Goal: Contribute content: Add original content to the website for others to see

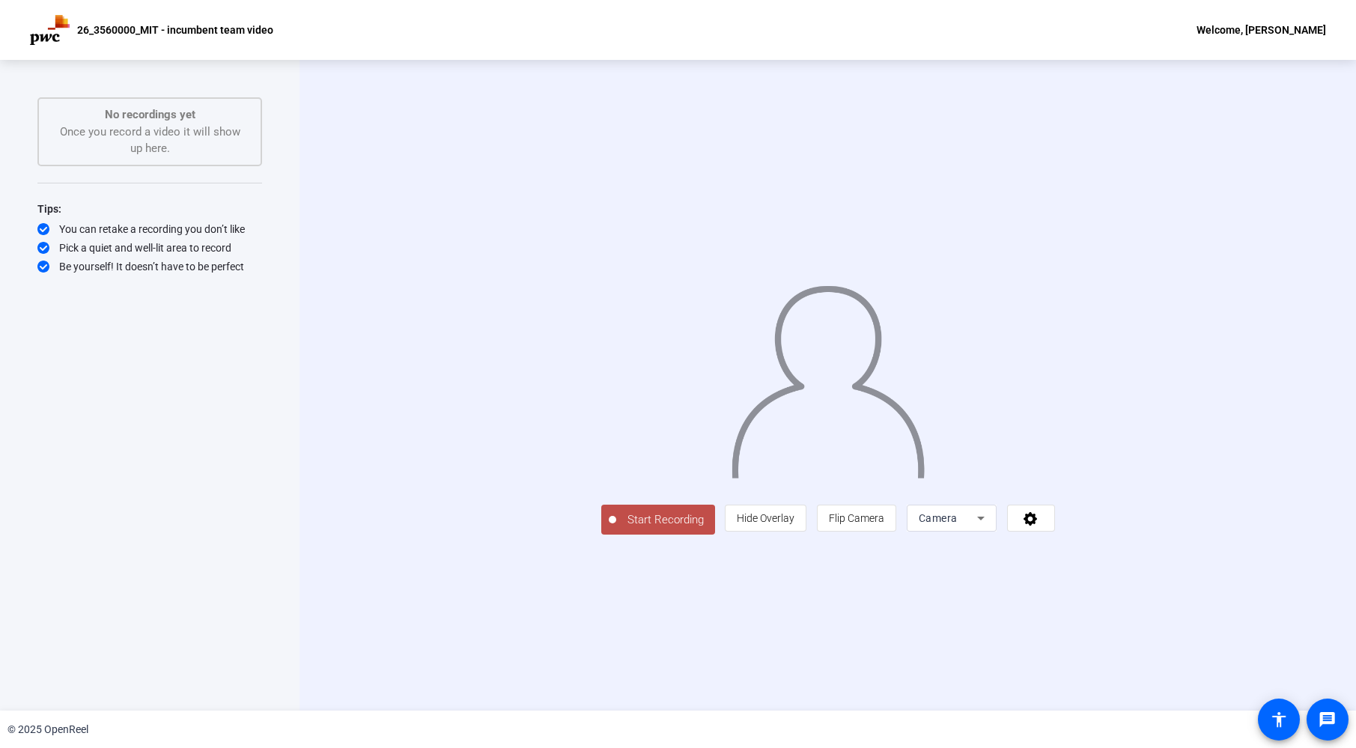
click at [926, 462] on img at bounding box center [827, 376] width 196 height 204
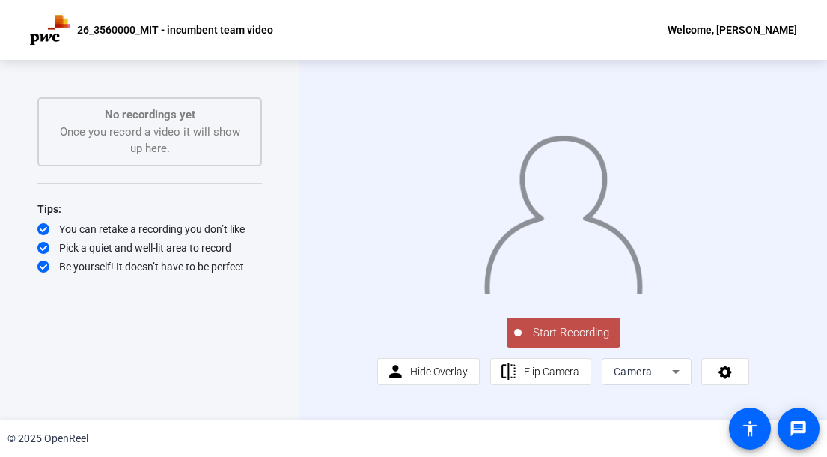
click at [570, 341] on span "Start Recording" at bounding box center [571, 332] width 99 height 17
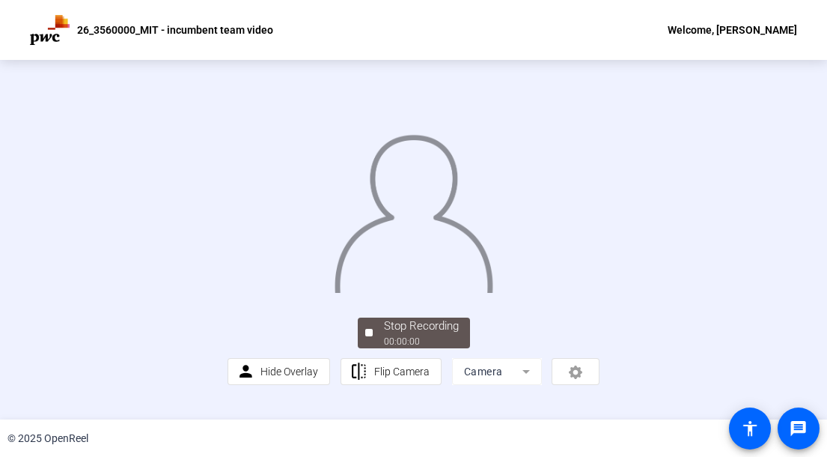
click at [404, 216] on img at bounding box center [413, 209] width 161 height 168
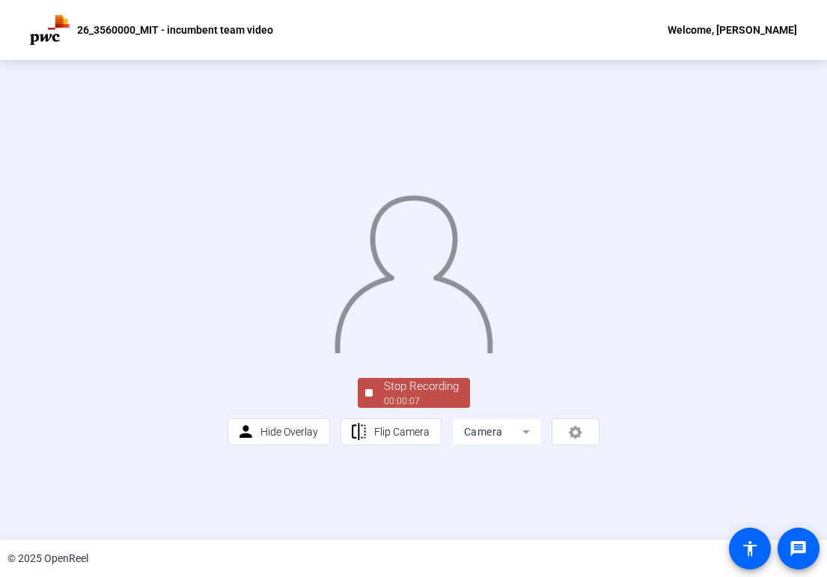
click at [394, 408] on div "00:00:07" at bounding box center [421, 401] width 75 height 13
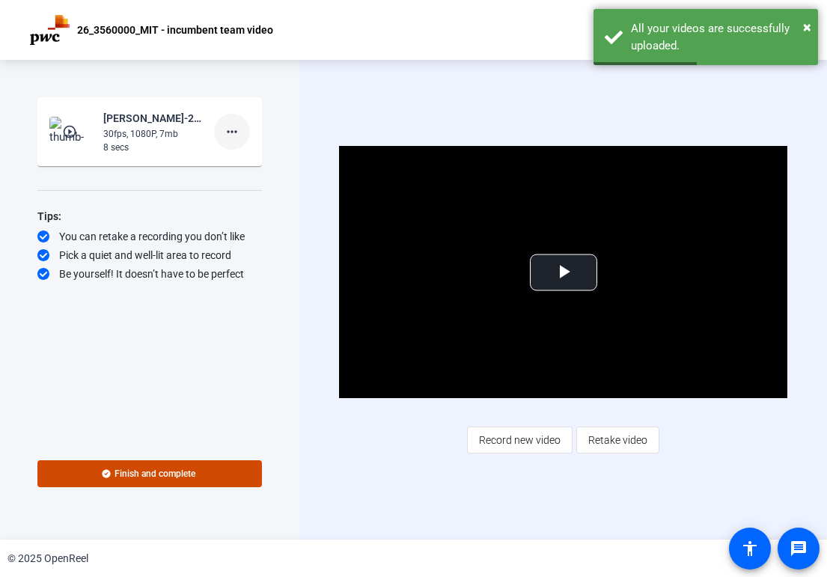
click at [238, 128] on mat-icon "more_horiz" at bounding box center [232, 132] width 18 height 18
click at [237, 160] on span "Delete clip" at bounding box center [256, 163] width 60 height 18
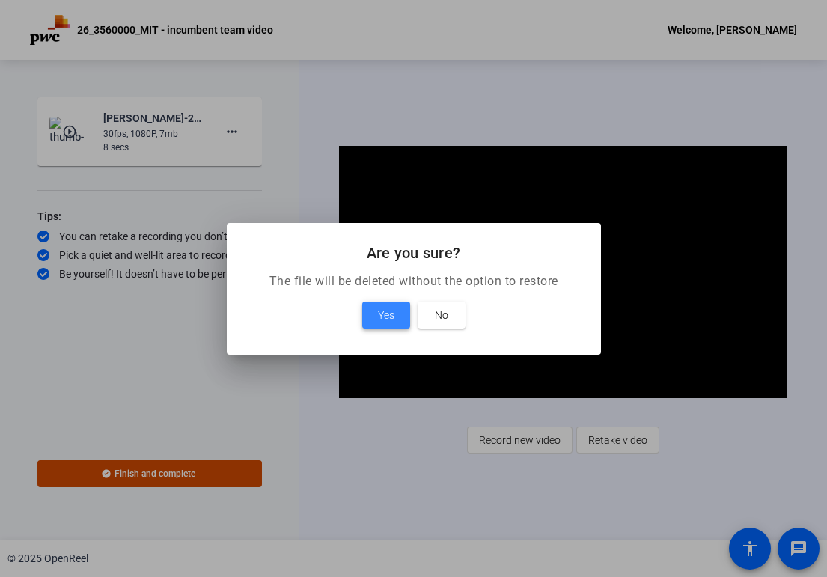
click at [385, 312] on span "Yes" at bounding box center [386, 315] width 16 height 18
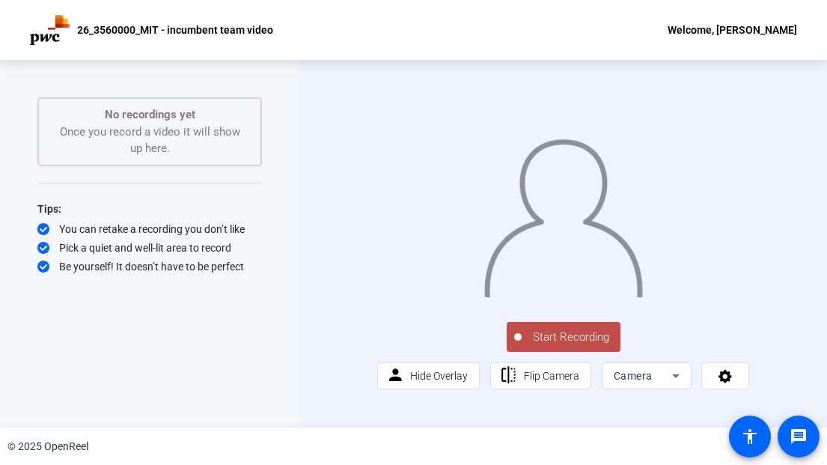
click at [560, 346] on span "Start Recording" at bounding box center [571, 337] width 99 height 17
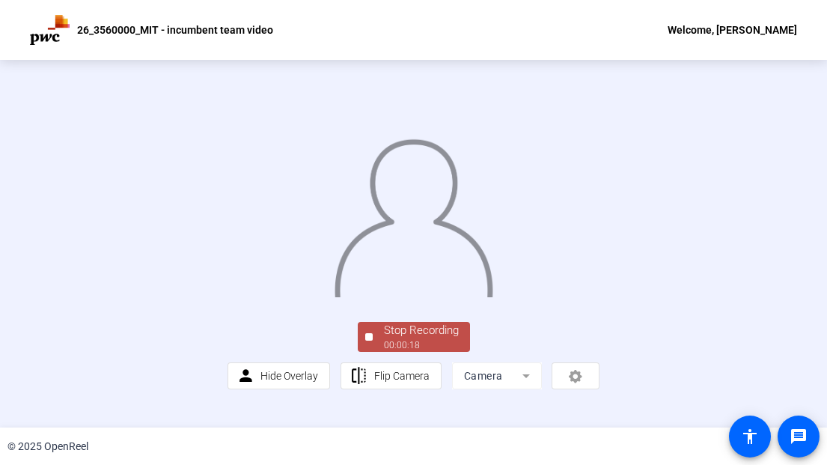
click at [420, 339] on div "Stop Recording" at bounding box center [421, 330] width 75 height 17
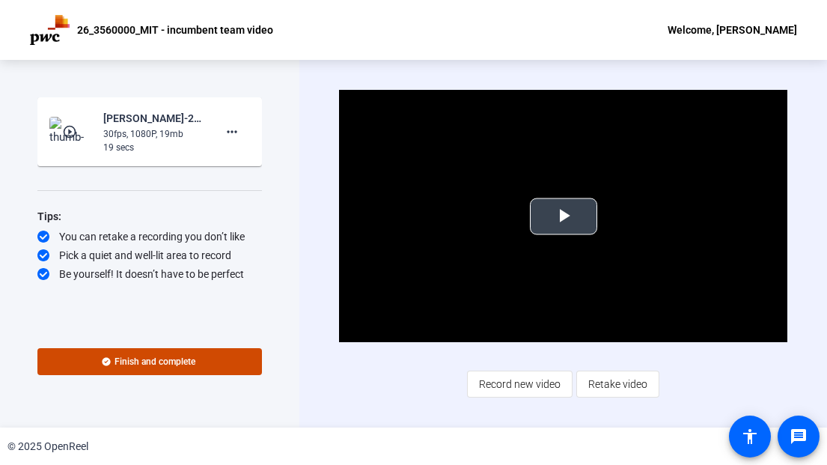
click at [564, 216] on span "Video Player" at bounding box center [564, 216] width 0 height 0
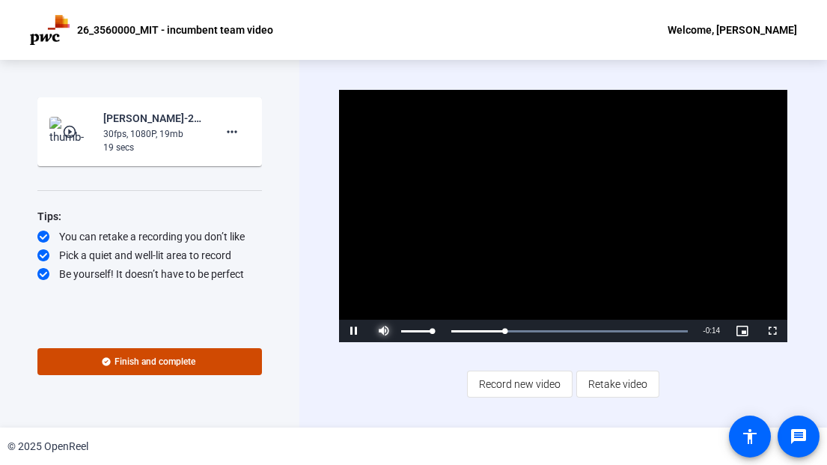
click at [384, 331] on span "Video Player" at bounding box center [384, 331] width 30 height 0
click at [239, 130] on mat-icon "more_horiz" at bounding box center [232, 132] width 18 height 18
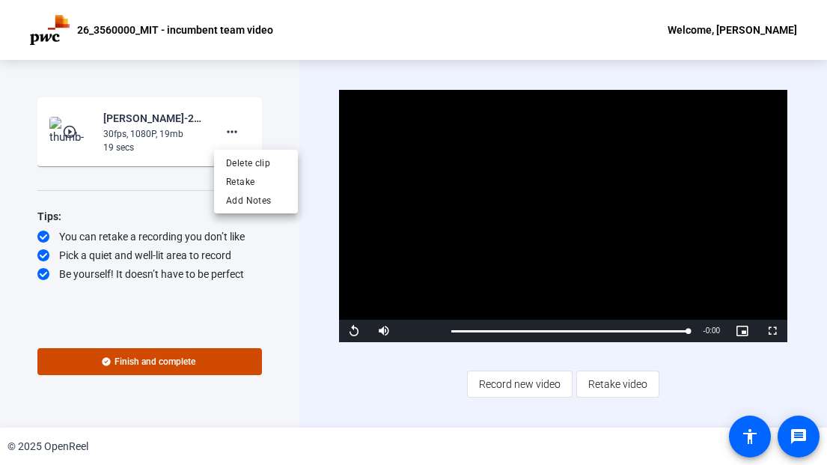
click at [386, 335] on div at bounding box center [413, 232] width 827 height 465
click at [385, 331] on span "Video Player" at bounding box center [384, 331] width 30 height 0
click at [357, 331] on span "Video Player" at bounding box center [354, 331] width 30 height 0
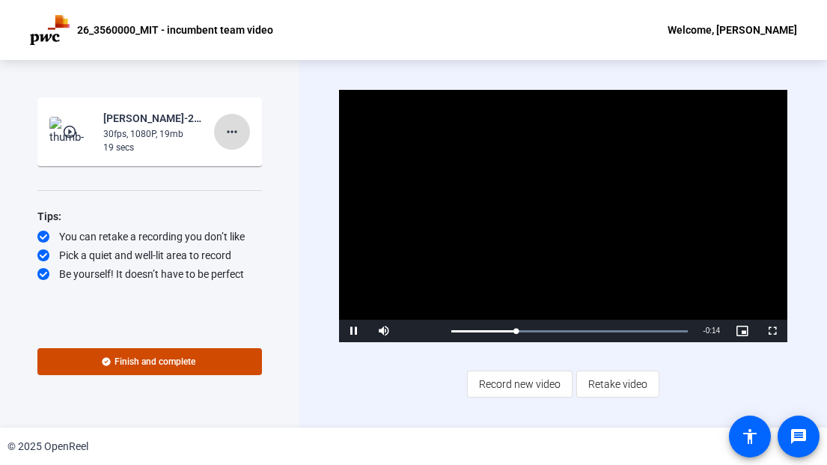
click at [232, 127] on mat-icon "more_horiz" at bounding box center [232, 132] width 18 height 18
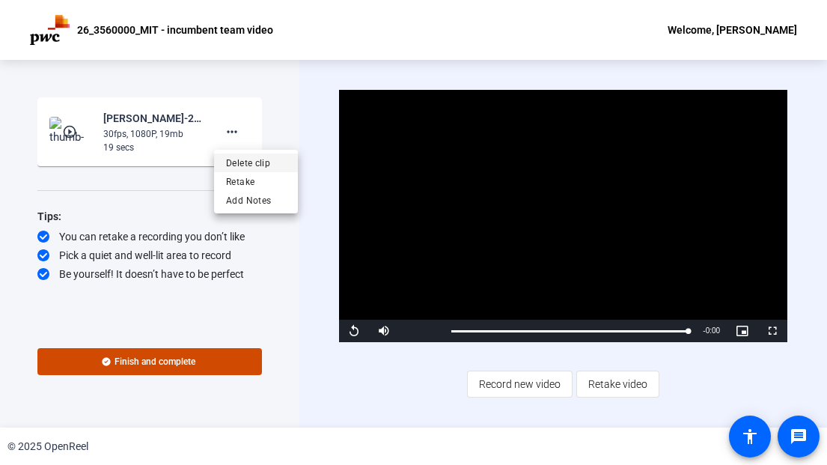
click at [252, 167] on span "Delete clip" at bounding box center [256, 163] width 60 height 18
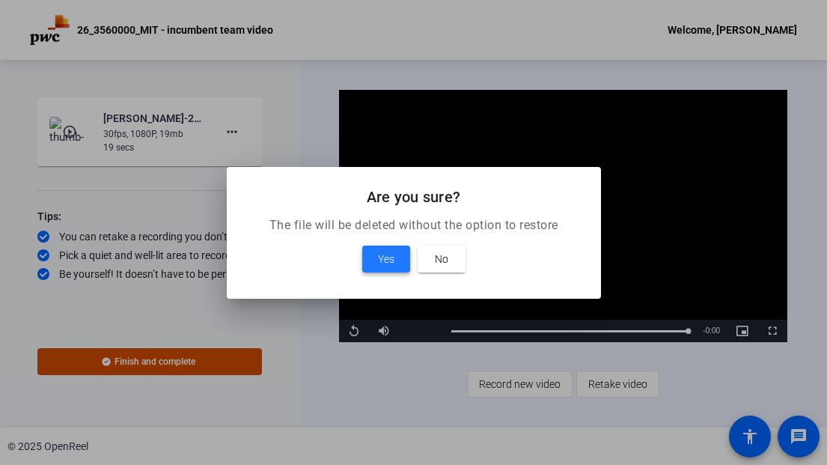
click at [380, 267] on span "Yes" at bounding box center [386, 259] width 16 height 18
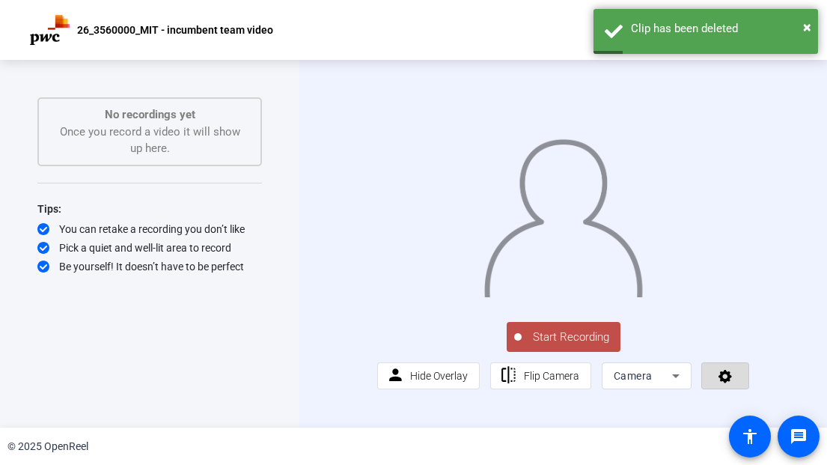
click at [731, 383] on icon at bounding box center [725, 375] width 17 height 15
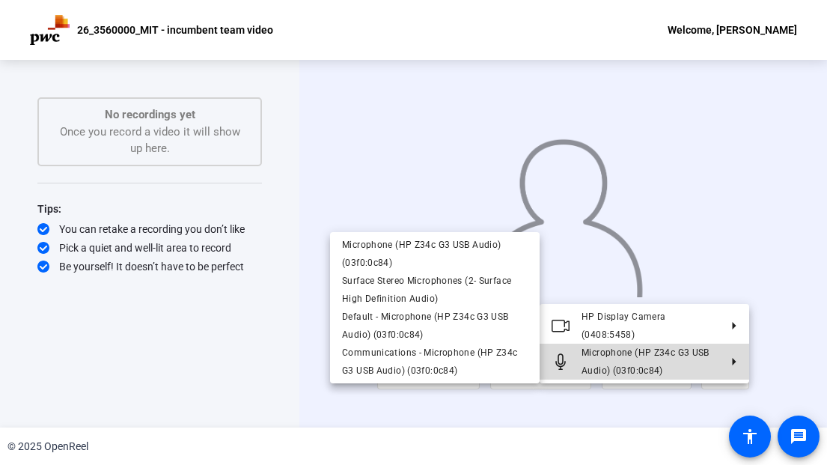
click at [685, 350] on span "Microphone (HP Z34c G3 USB Audio) (03f0:0c84)" at bounding box center [646, 361] width 128 height 28
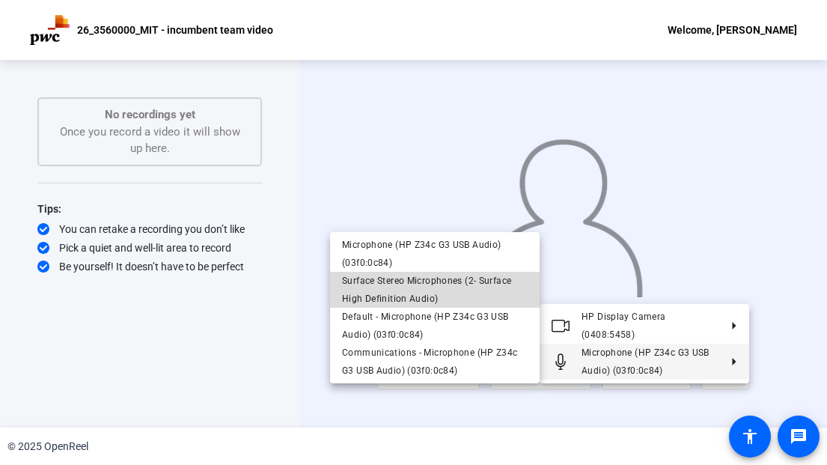
click at [483, 288] on span "Surface Stereo Microphones (2- Surface High Definition Audio)" at bounding box center [435, 290] width 186 height 36
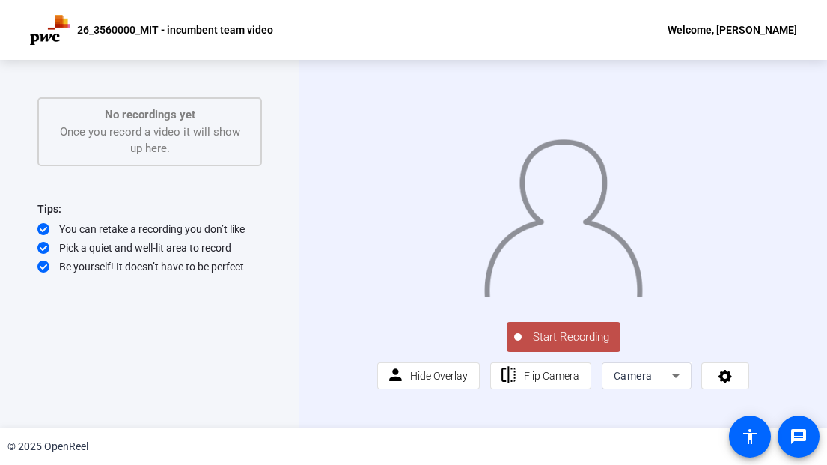
click at [565, 346] on span "Start Recording" at bounding box center [571, 337] width 99 height 17
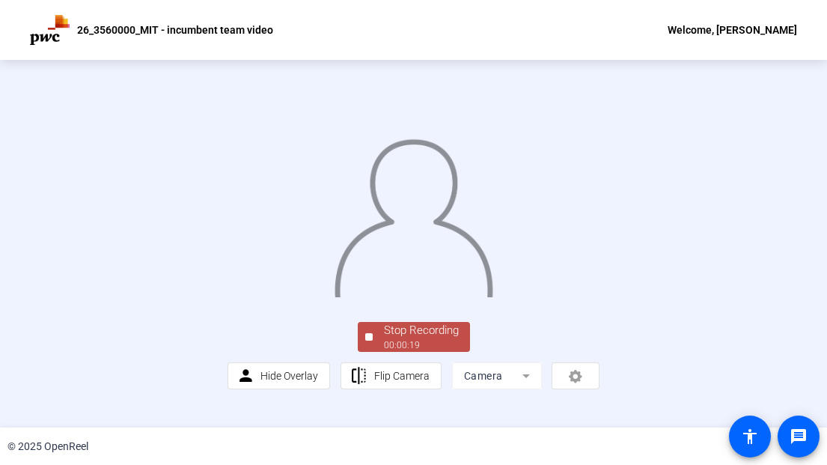
click at [459, 353] on span "Stop Recording 00:00:19" at bounding box center [421, 337] width 97 height 31
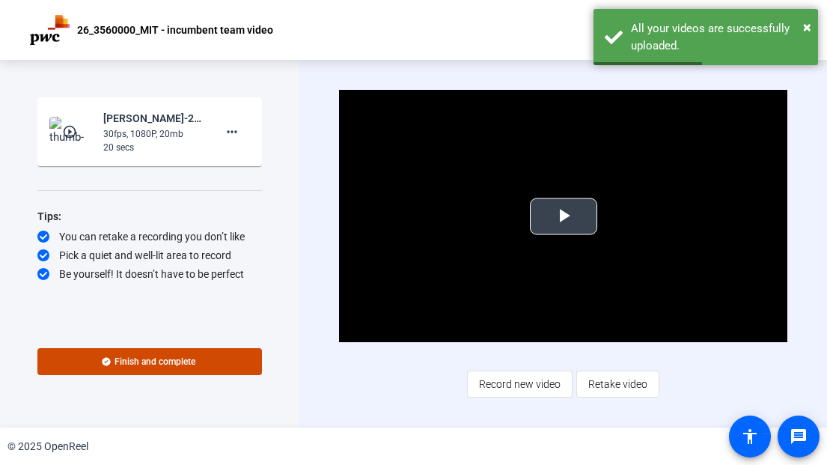
click at [564, 216] on span "Video Player" at bounding box center [564, 216] width 0 height 0
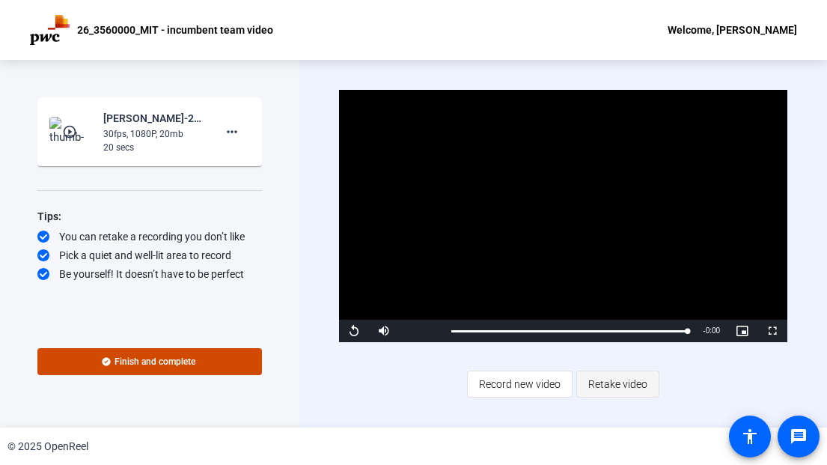
click at [610, 392] on span "Retake video" at bounding box center [618, 384] width 59 height 28
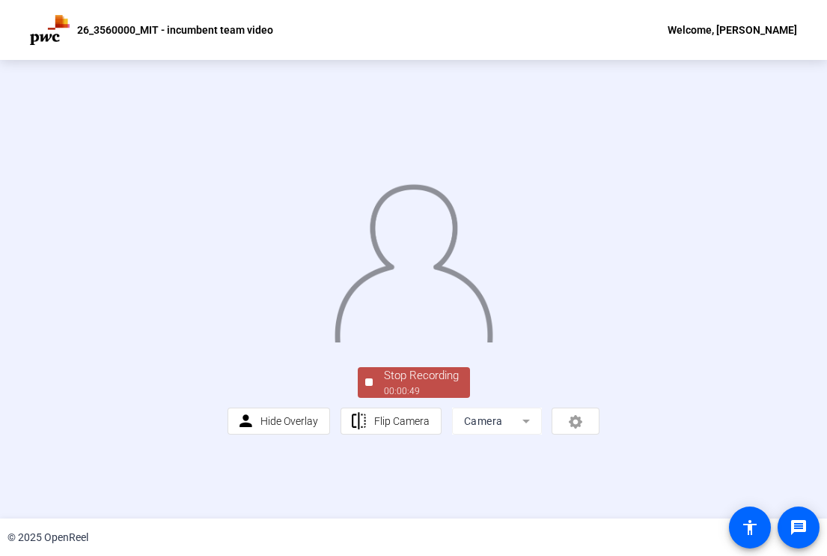
click at [384, 384] on div "Stop Recording" at bounding box center [421, 375] width 75 height 17
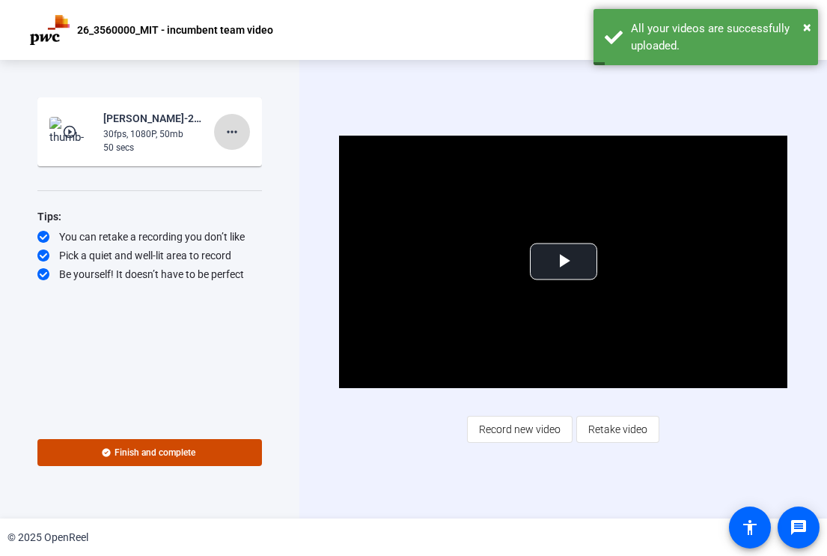
click at [235, 129] on mat-icon "more_horiz" at bounding box center [232, 132] width 18 height 18
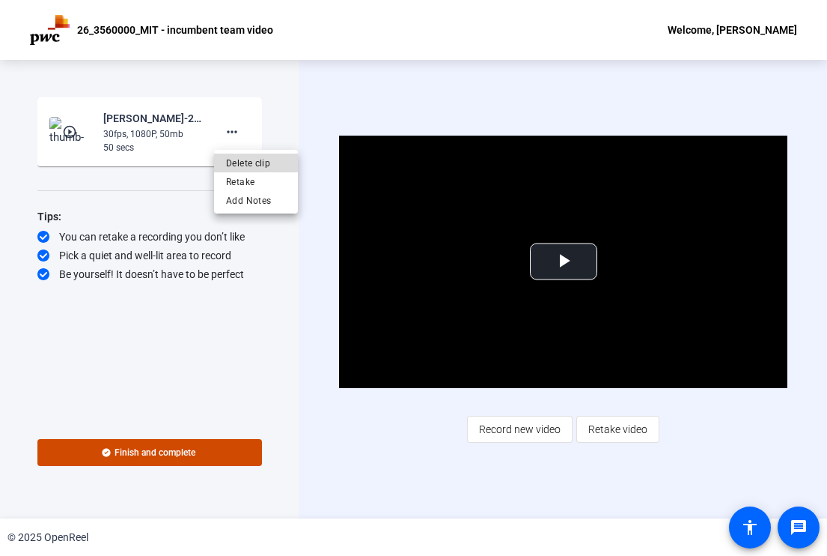
click at [241, 158] on span "Delete clip" at bounding box center [256, 163] width 60 height 18
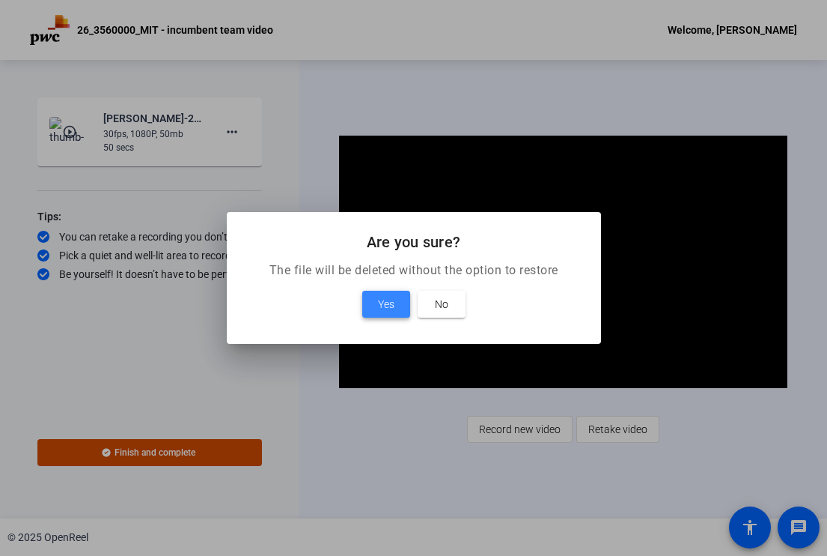
click at [370, 297] on span at bounding box center [386, 304] width 48 height 36
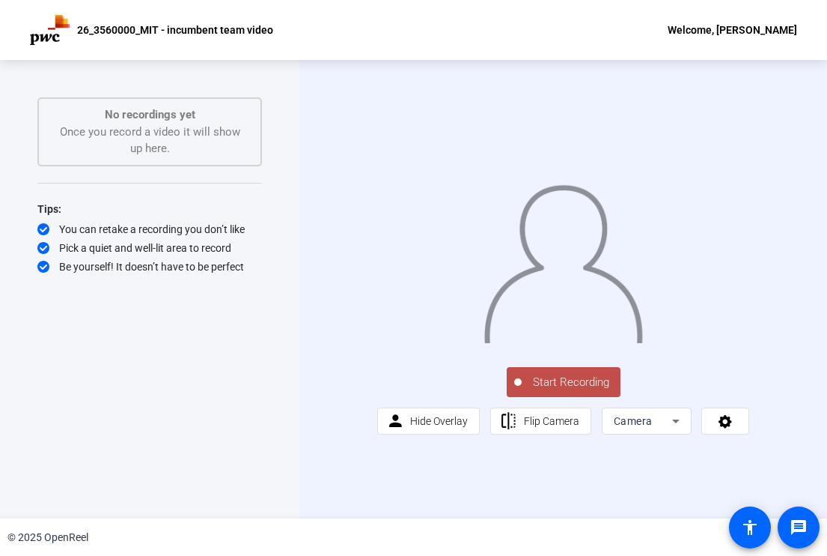
click at [538, 391] on span "Start Recording" at bounding box center [571, 382] width 99 height 17
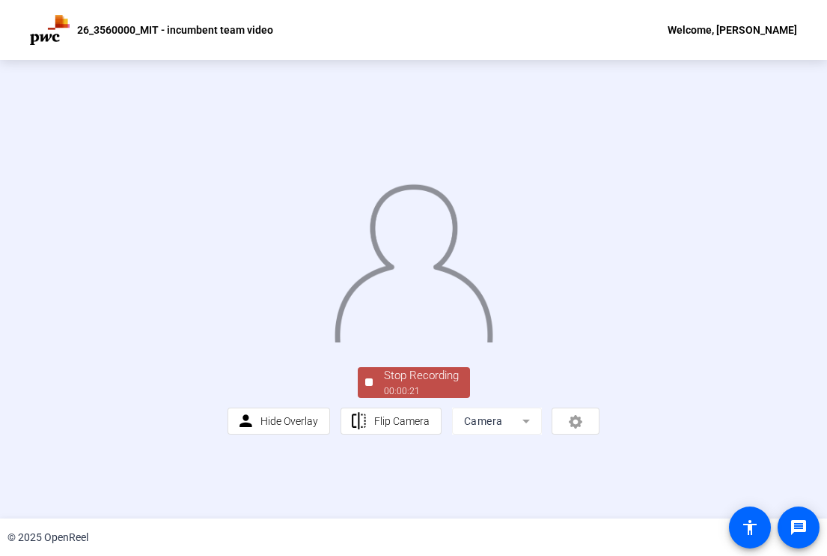
click at [425, 384] on div "Stop Recording" at bounding box center [421, 375] width 75 height 17
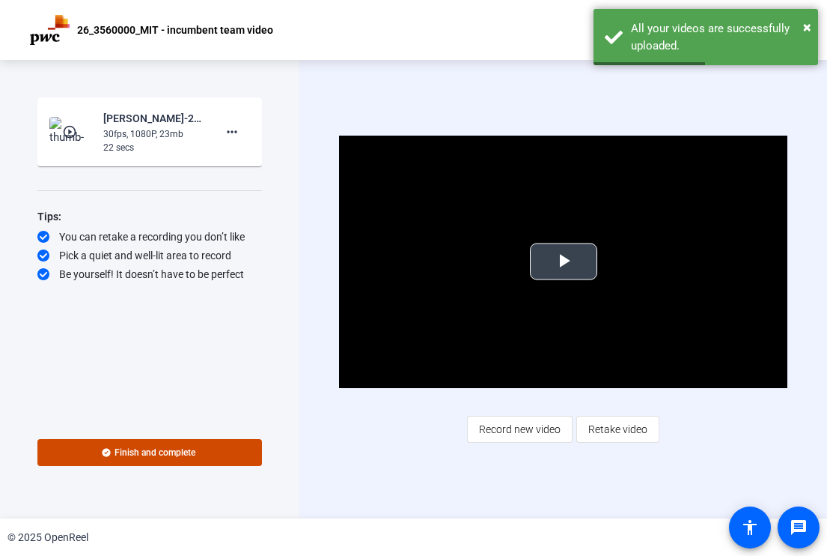
click at [564, 261] on span "Video Player" at bounding box center [564, 261] width 0 height 0
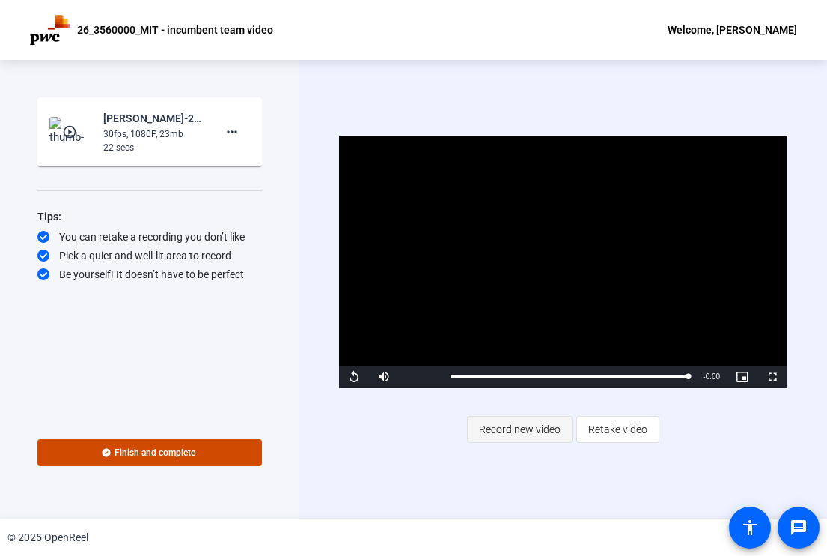
click at [521, 425] on span "Record new video" at bounding box center [520, 429] width 82 height 28
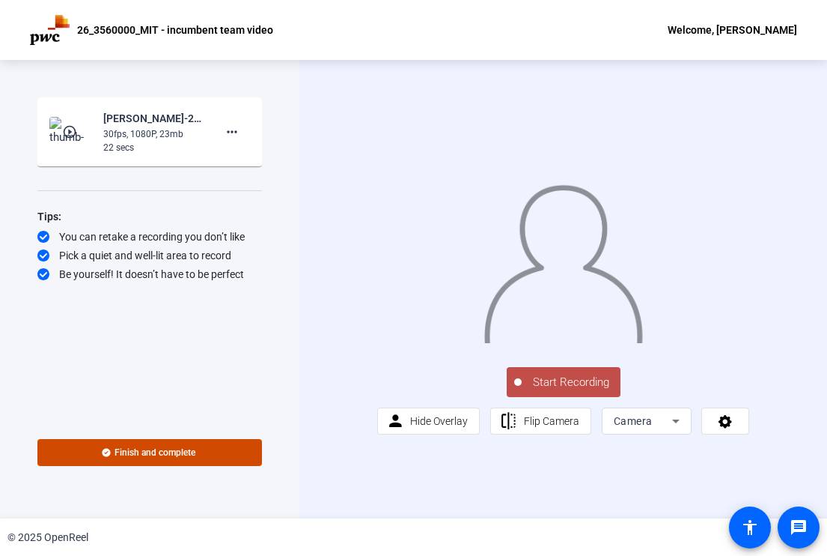
click at [537, 391] on span "Start Recording" at bounding box center [571, 382] width 99 height 17
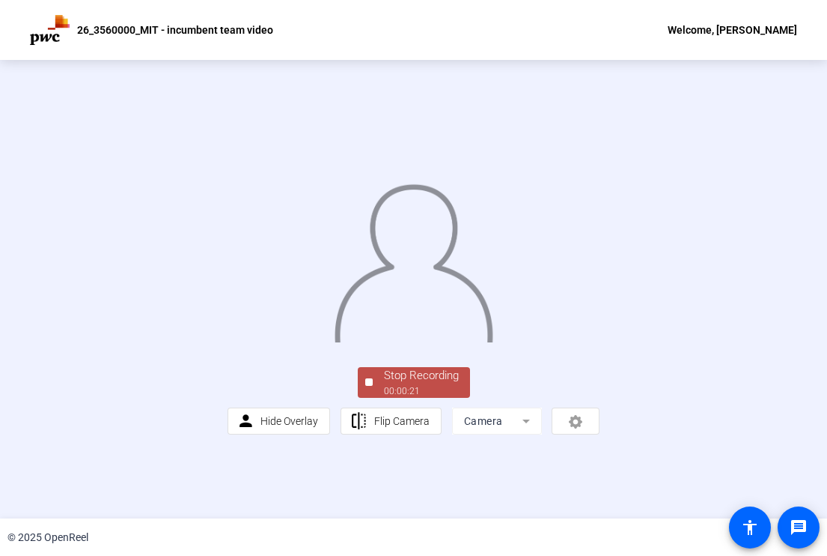
click at [428, 398] on div "00:00:21" at bounding box center [421, 390] width 75 height 13
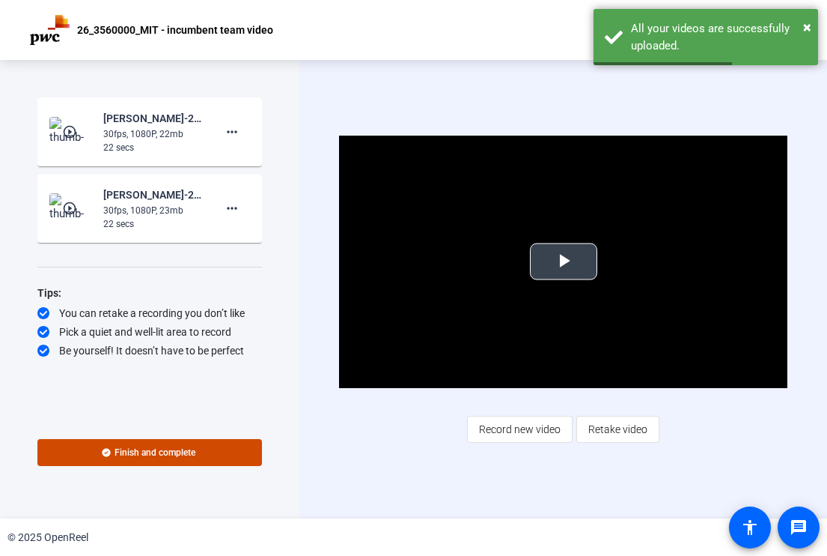
click at [564, 261] on span "Video Player" at bounding box center [564, 261] width 0 height 0
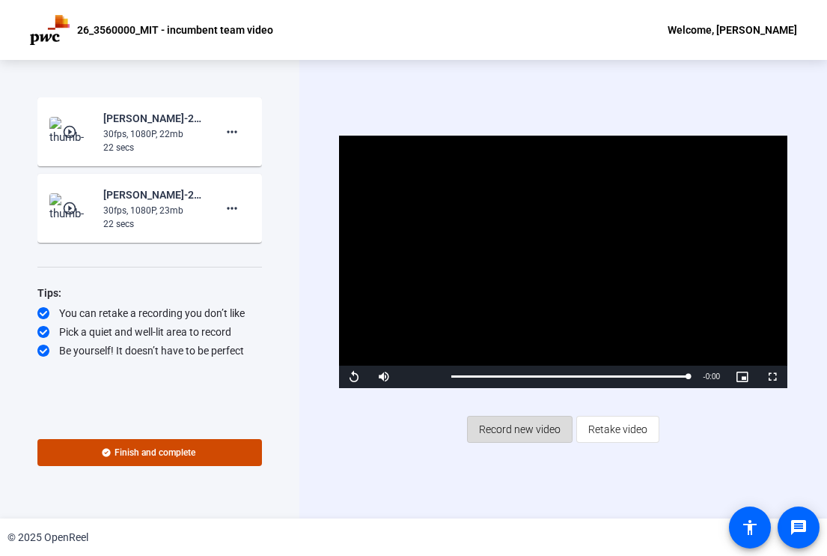
click at [506, 425] on span "Record new video" at bounding box center [520, 429] width 82 height 28
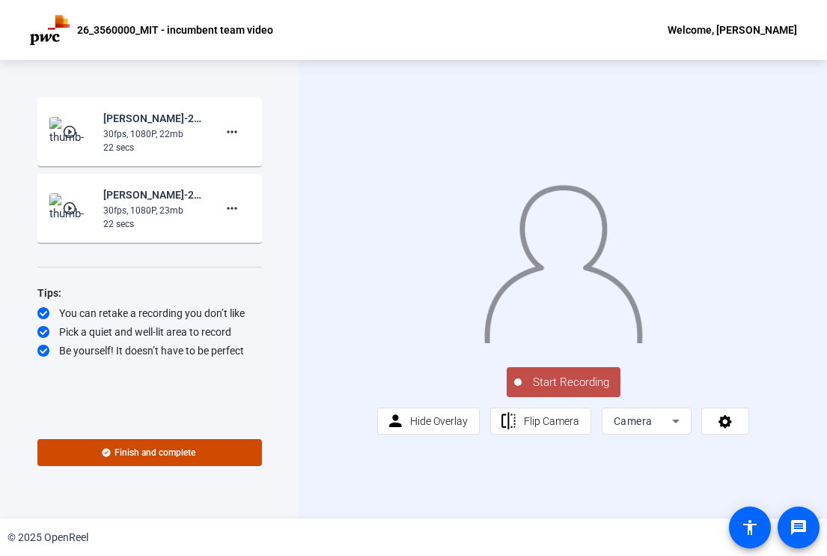
click at [536, 391] on span "Start Recording" at bounding box center [571, 382] width 99 height 17
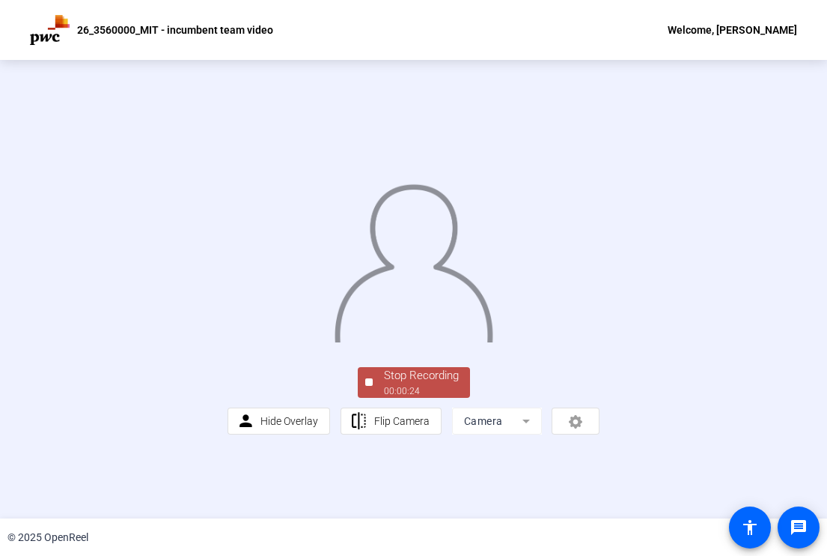
click at [419, 384] on div "Stop Recording" at bounding box center [421, 375] width 75 height 17
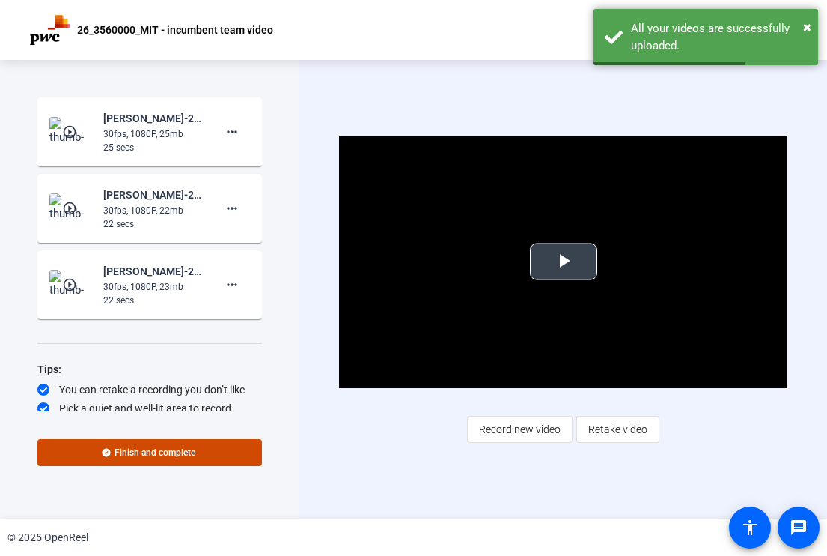
click at [564, 261] on span "Video Player" at bounding box center [564, 261] width 0 height 0
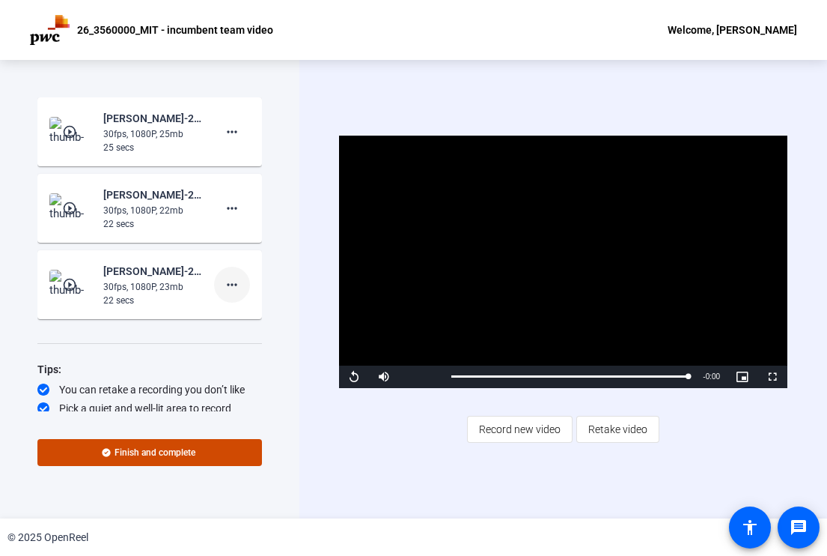
click at [227, 282] on mat-icon "more_horiz" at bounding box center [232, 285] width 18 height 18
click at [251, 315] on span "Delete clip" at bounding box center [249, 316] width 60 height 18
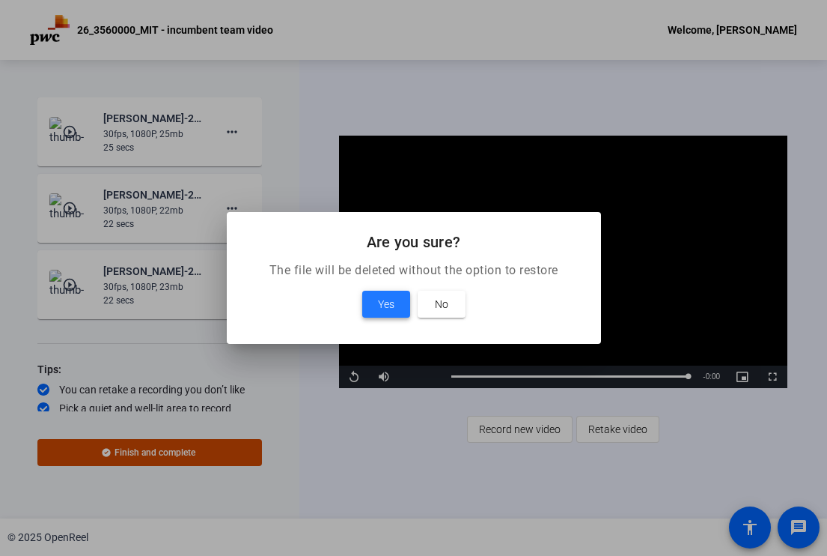
click at [380, 299] on span "Yes" at bounding box center [386, 304] width 16 height 18
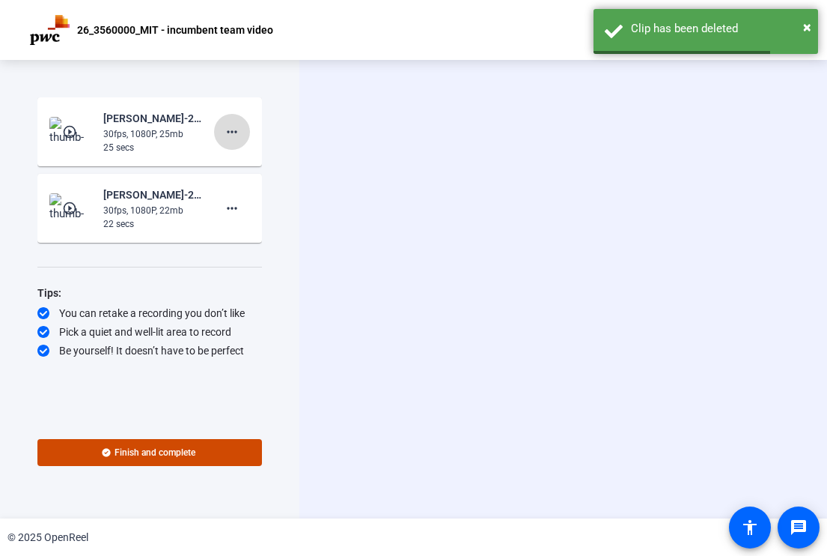
click at [236, 128] on mat-icon "more_horiz" at bounding box center [232, 132] width 18 height 18
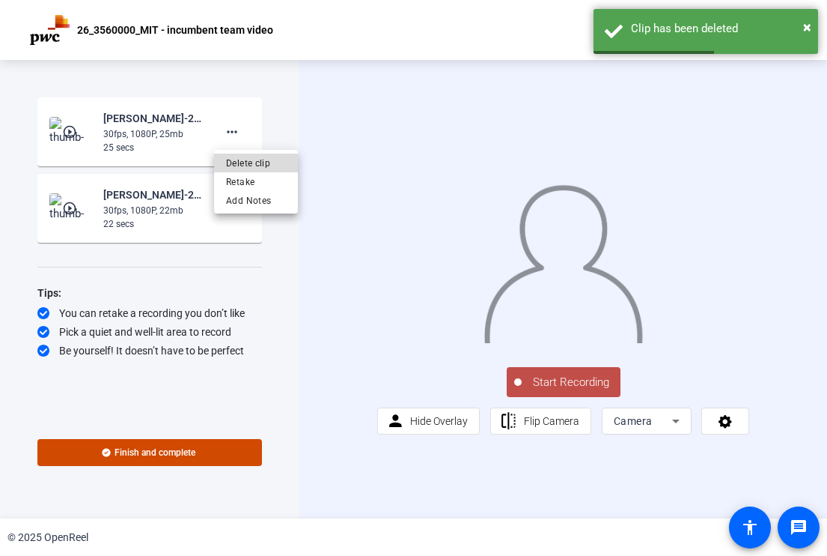
click at [265, 166] on span "Delete clip" at bounding box center [256, 163] width 60 height 18
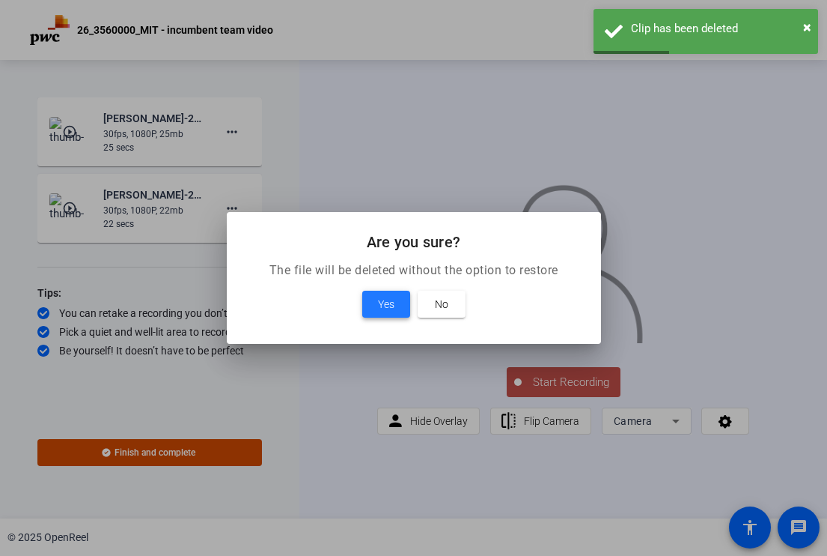
click at [394, 305] on span "Yes" at bounding box center [386, 304] width 16 height 18
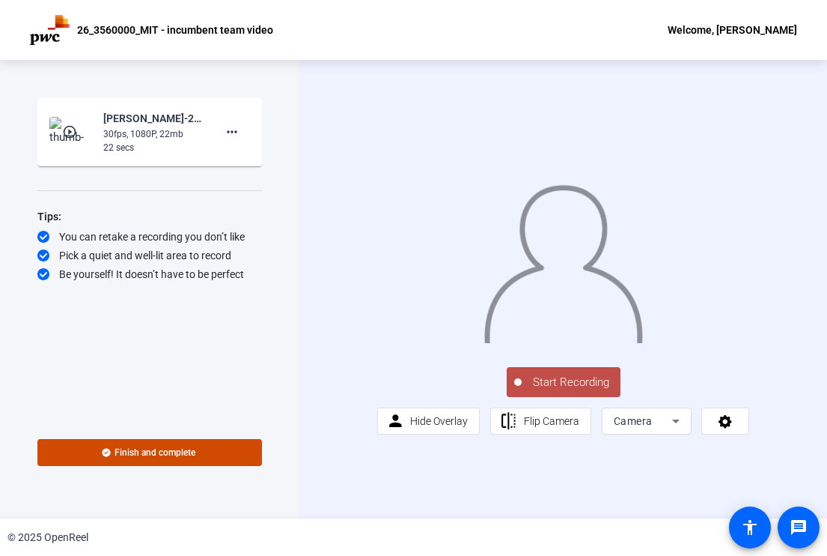
click at [552, 391] on span "Start Recording" at bounding box center [571, 382] width 99 height 17
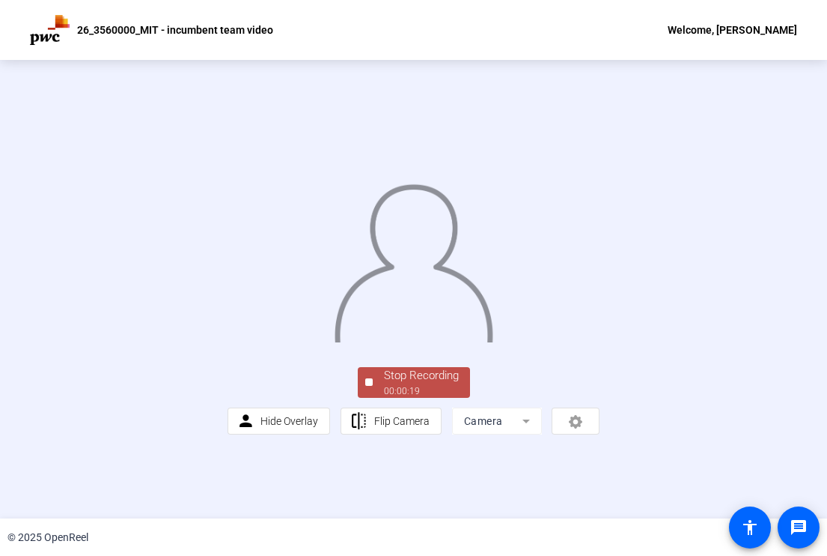
click at [403, 384] on div "Stop Recording" at bounding box center [421, 375] width 75 height 17
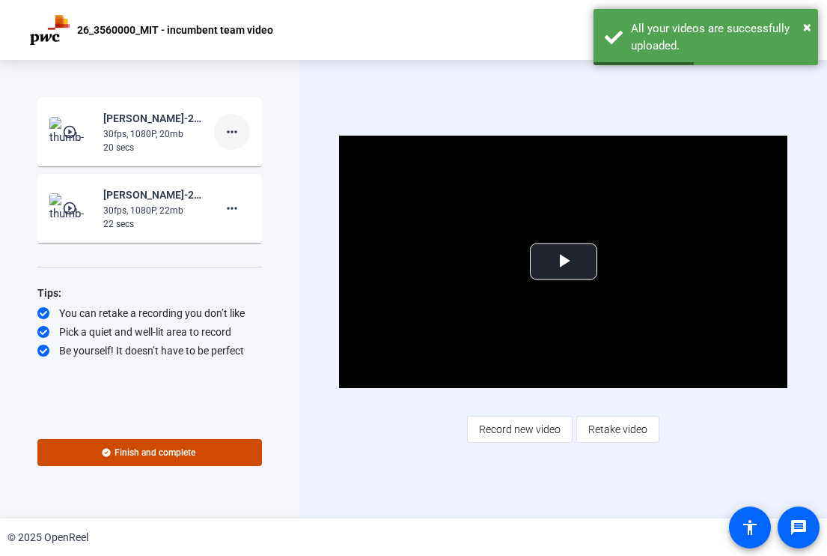
click at [224, 129] on mat-icon "more_horiz" at bounding box center [232, 132] width 18 height 18
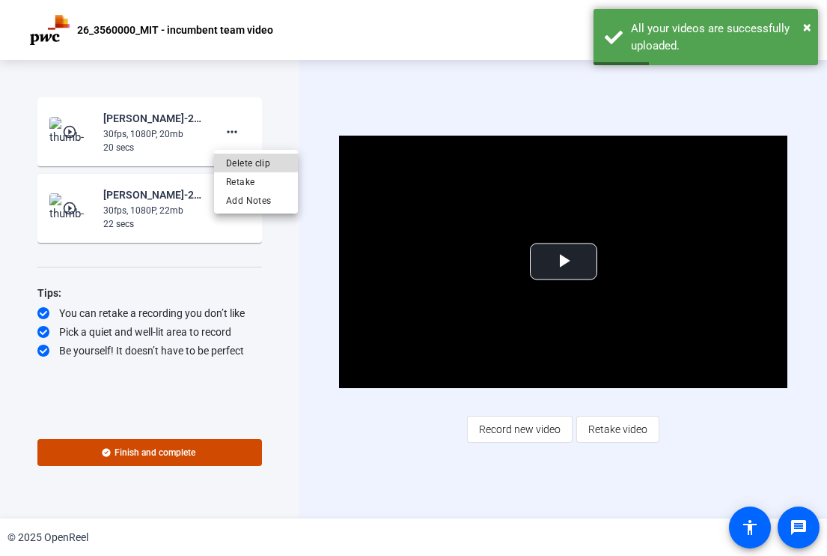
click at [225, 156] on button "Delete clip" at bounding box center [256, 163] width 84 height 19
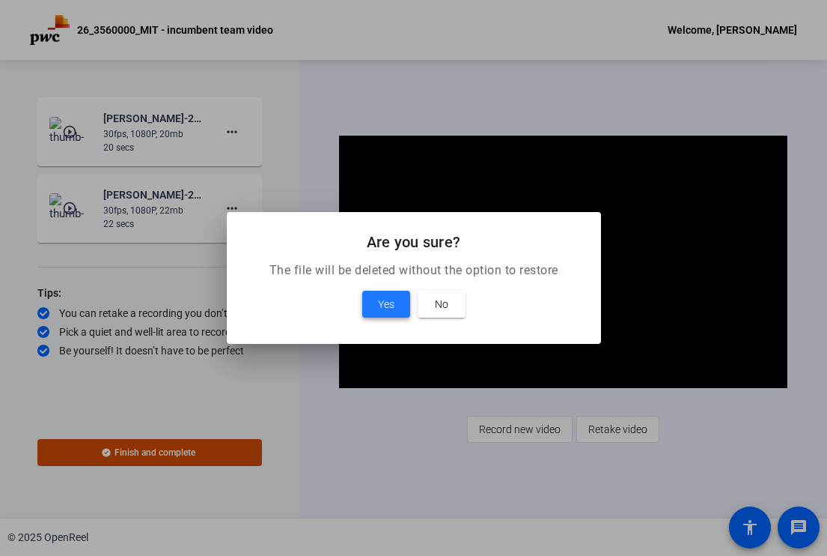
click at [385, 300] on span "Yes" at bounding box center [386, 304] width 16 height 18
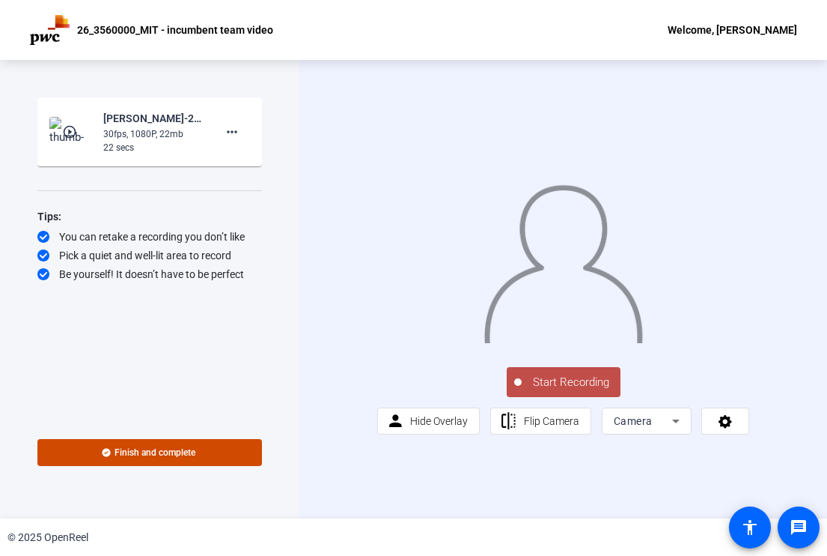
click at [558, 391] on span "Start Recording" at bounding box center [571, 382] width 99 height 17
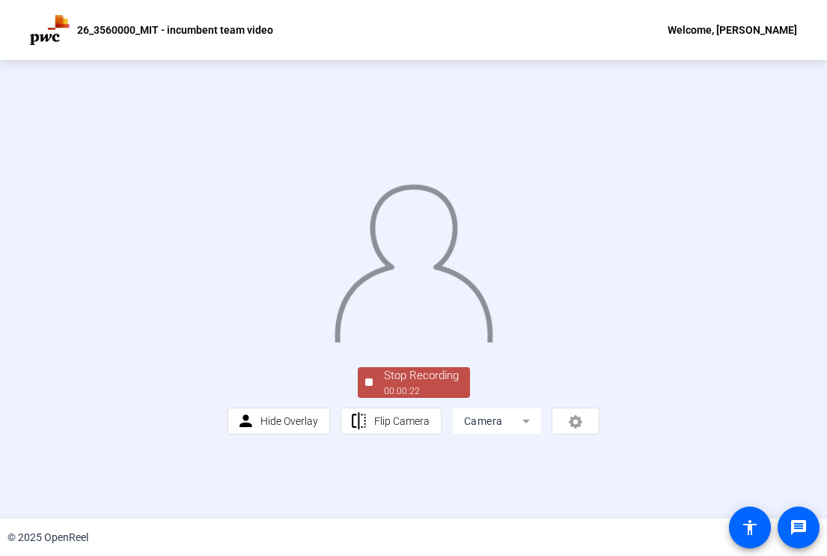
click at [413, 398] on div "00:00:22" at bounding box center [421, 390] width 75 height 13
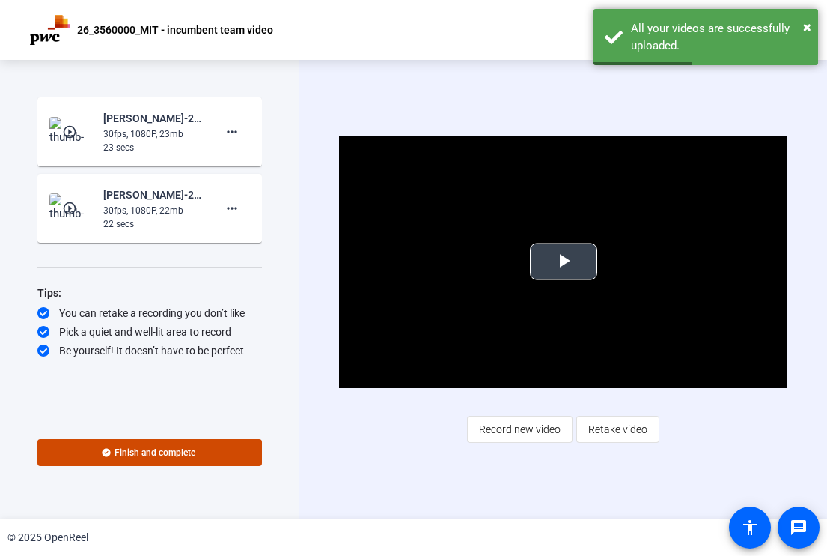
click at [564, 261] on span "Video Player" at bounding box center [564, 261] width 0 height 0
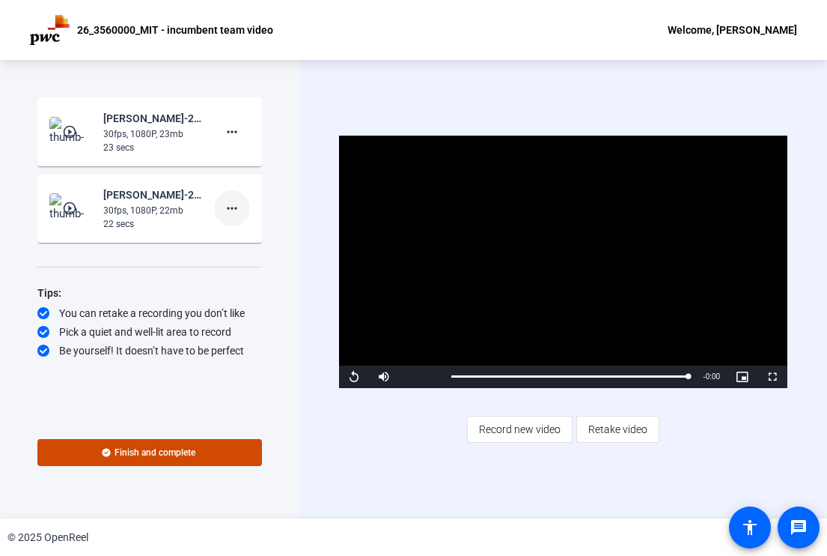
click at [237, 210] on mat-icon "more_horiz" at bounding box center [232, 208] width 18 height 18
click at [254, 244] on span "Delete clip" at bounding box center [256, 240] width 60 height 18
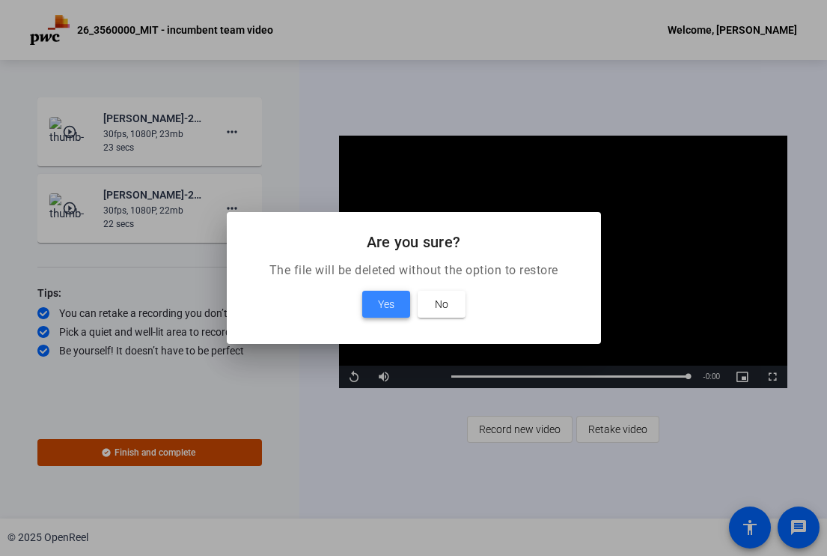
click at [374, 304] on span at bounding box center [386, 304] width 48 height 36
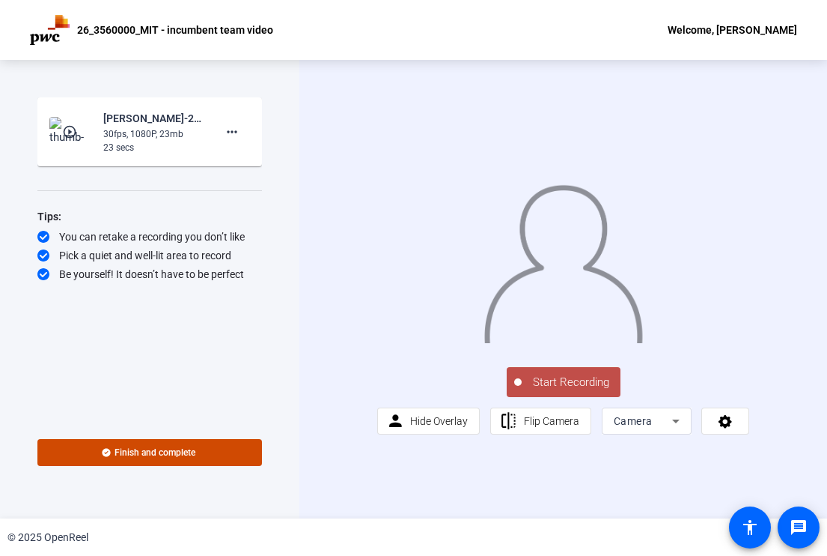
click at [586, 391] on span "Start Recording" at bounding box center [571, 382] width 99 height 17
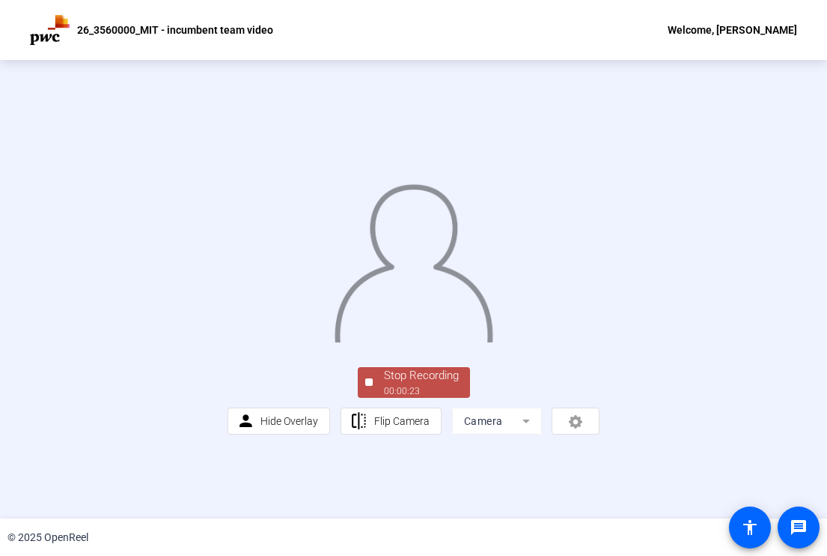
click at [425, 398] on div "00:00:23" at bounding box center [421, 390] width 75 height 13
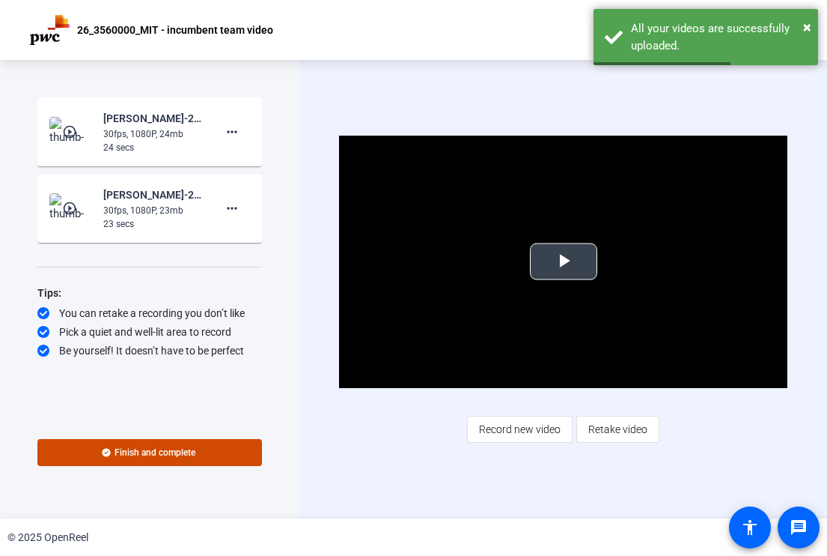
click at [564, 261] on span "Video Player" at bounding box center [564, 261] width 0 height 0
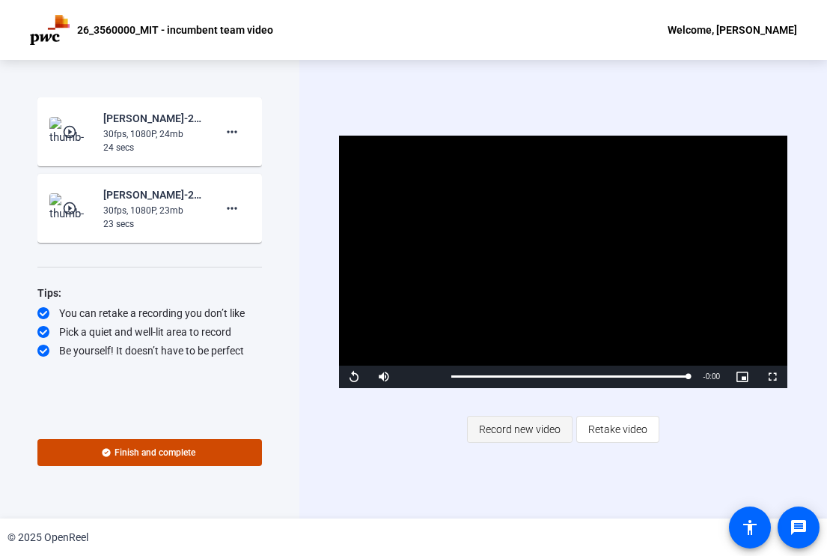
click at [503, 426] on span "Record new video" at bounding box center [520, 429] width 82 height 28
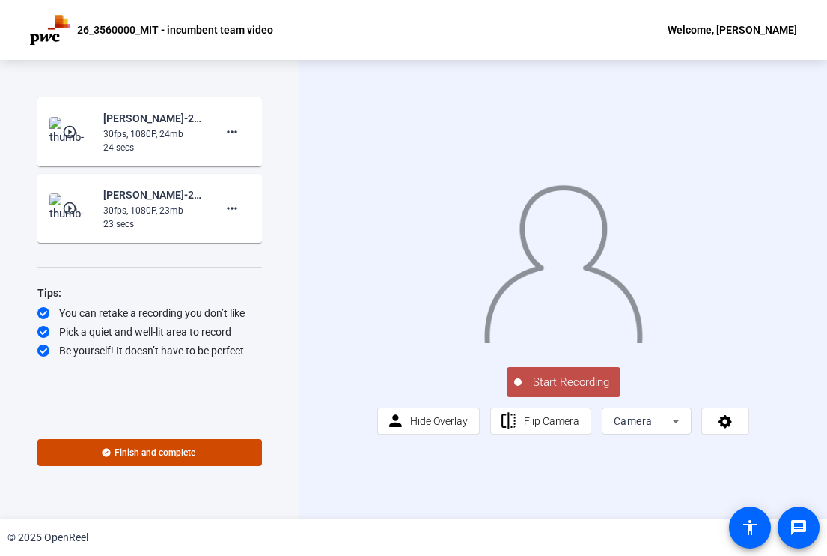
click at [556, 391] on span "Start Recording" at bounding box center [571, 382] width 99 height 17
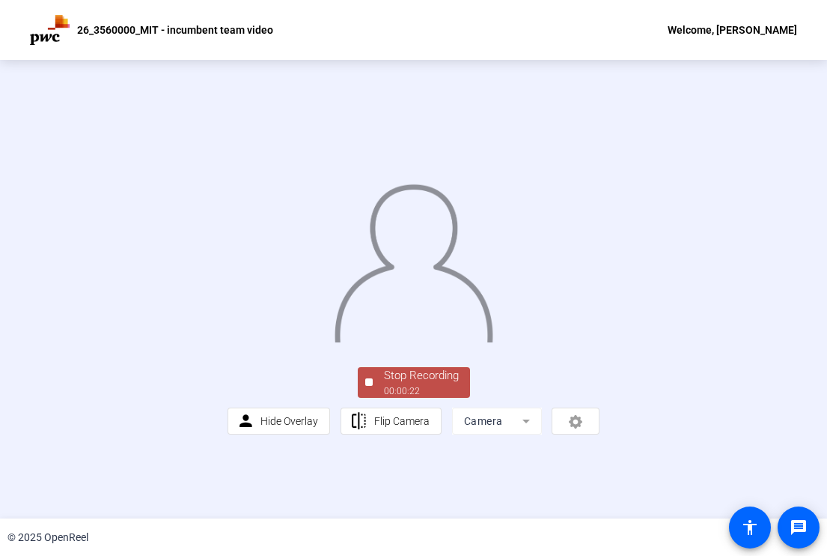
click at [431, 398] on div "00:00:22" at bounding box center [421, 390] width 75 height 13
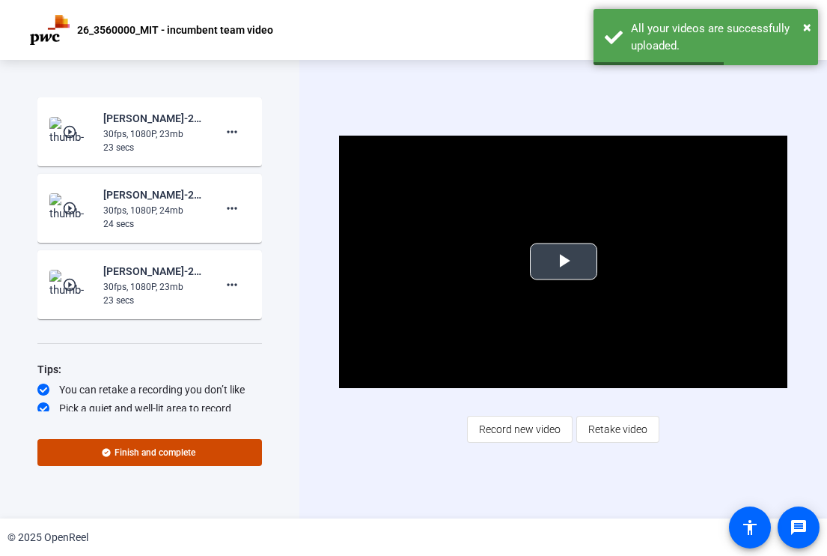
click at [564, 261] on span "Video Player" at bounding box center [564, 261] width 0 height 0
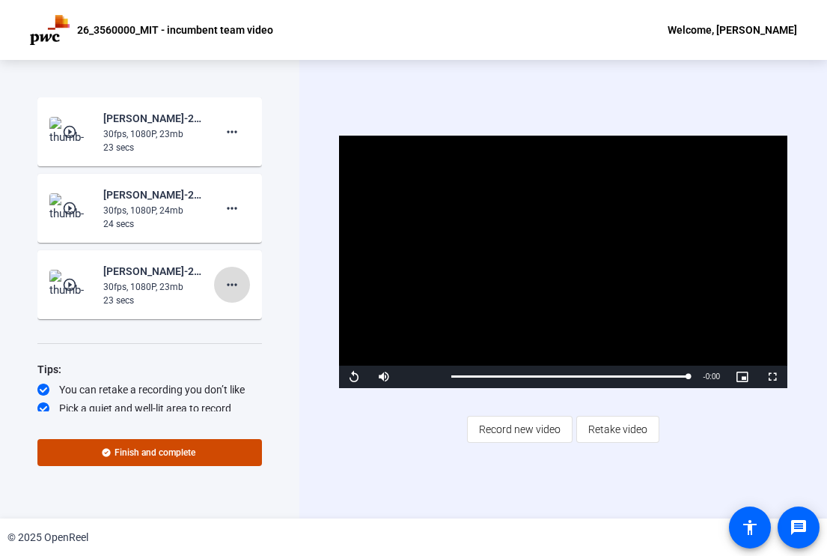
click at [226, 283] on mat-icon "more_horiz" at bounding box center [232, 285] width 18 height 18
click at [237, 323] on span "Delete clip" at bounding box center [249, 316] width 60 height 18
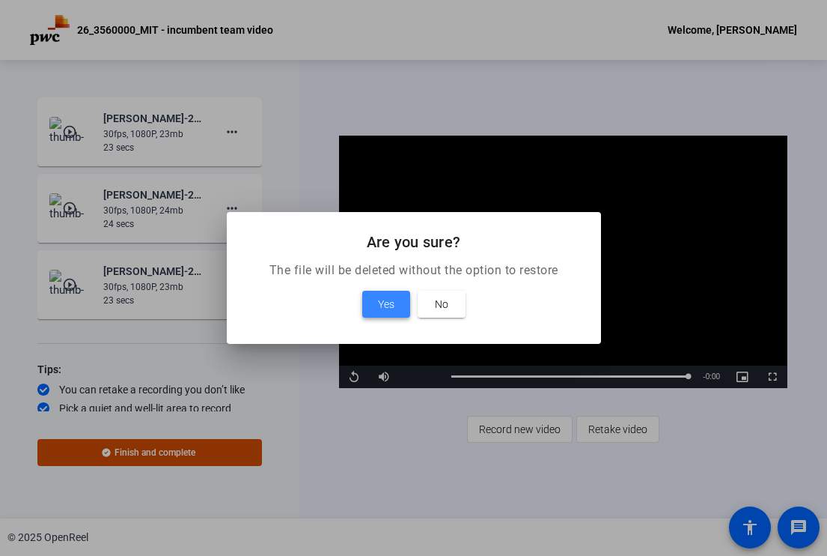
click at [396, 302] on span at bounding box center [386, 304] width 48 height 36
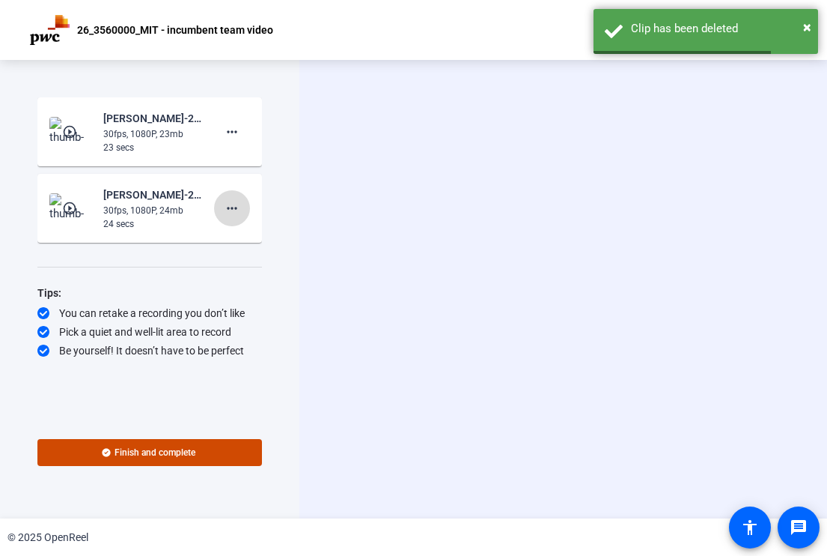
click at [233, 210] on mat-icon "more_horiz" at bounding box center [232, 208] width 18 height 18
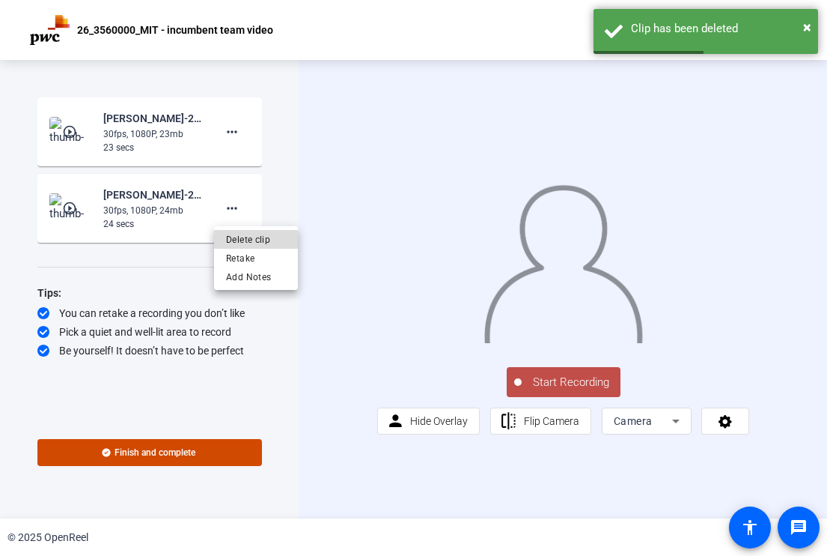
click at [251, 243] on span "Delete clip" at bounding box center [256, 240] width 60 height 18
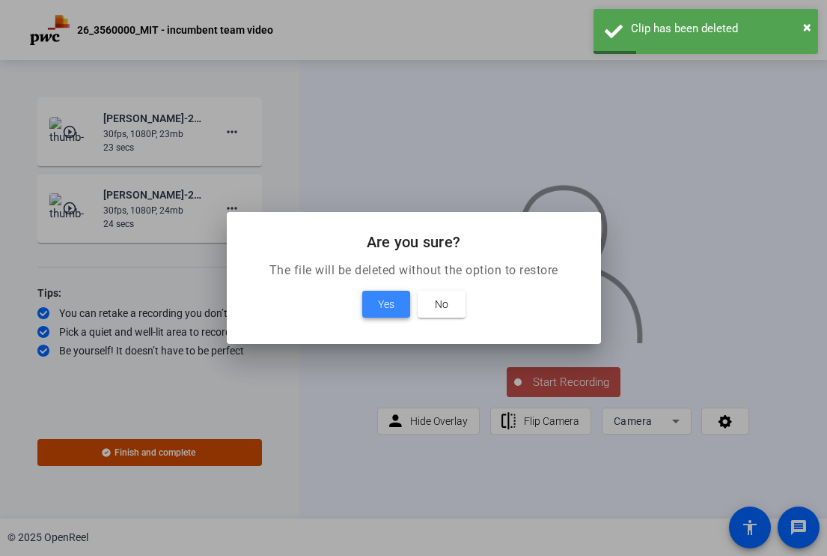
click at [380, 307] on span "Yes" at bounding box center [386, 304] width 16 height 18
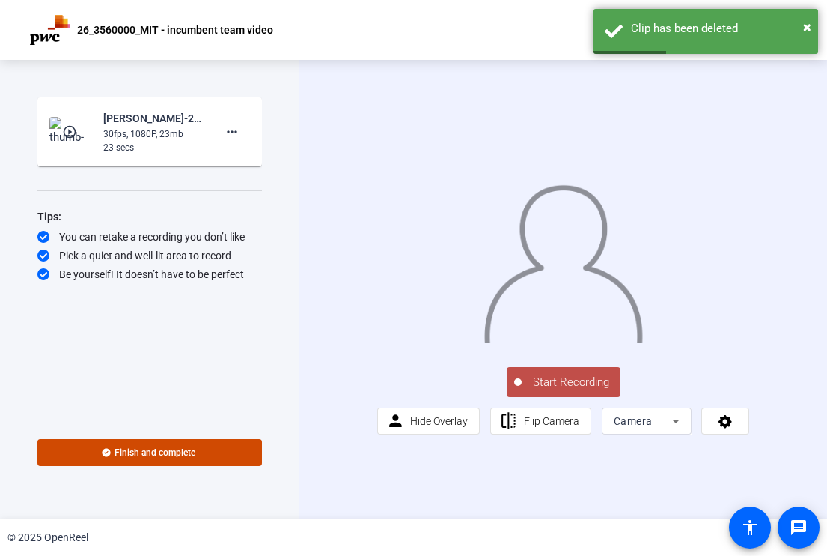
click at [175, 137] on div "30fps, 1080P, 23mb" at bounding box center [153, 133] width 100 height 13
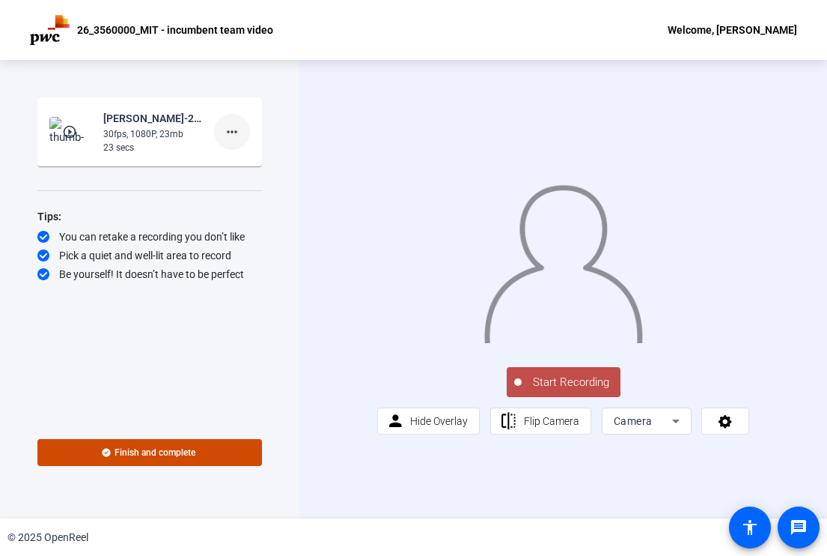
click at [235, 125] on mat-icon "more_horiz" at bounding box center [232, 132] width 18 height 18
click at [126, 139] on div at bounding box center [413, 278] width 827 height 556
drag, startPoint x: 126, startPoint y: 139, endPoint x: 79, endPoint y: 121, distance: 50.1
click at [79, 121] on img at bounding box center [71, 132] width 44 height 30
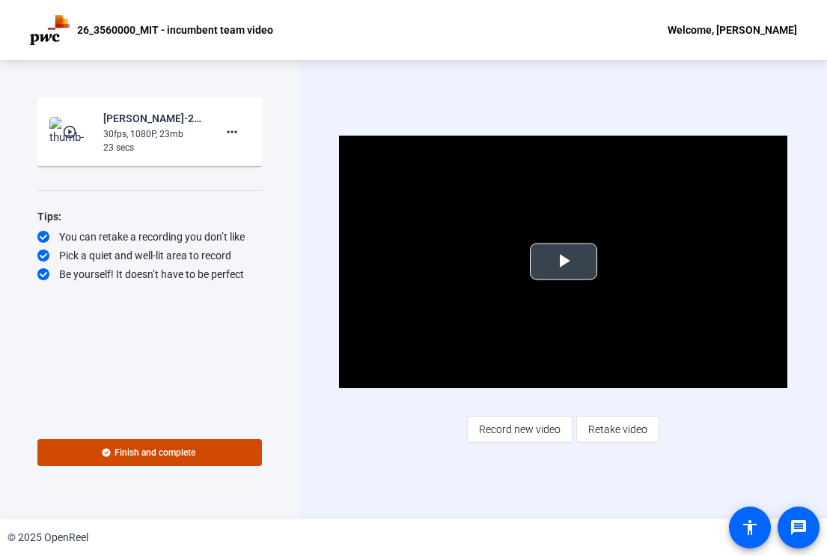
click at [564, 261] on span "Video Player" at bounding box center [564, 261] width 0 height 0
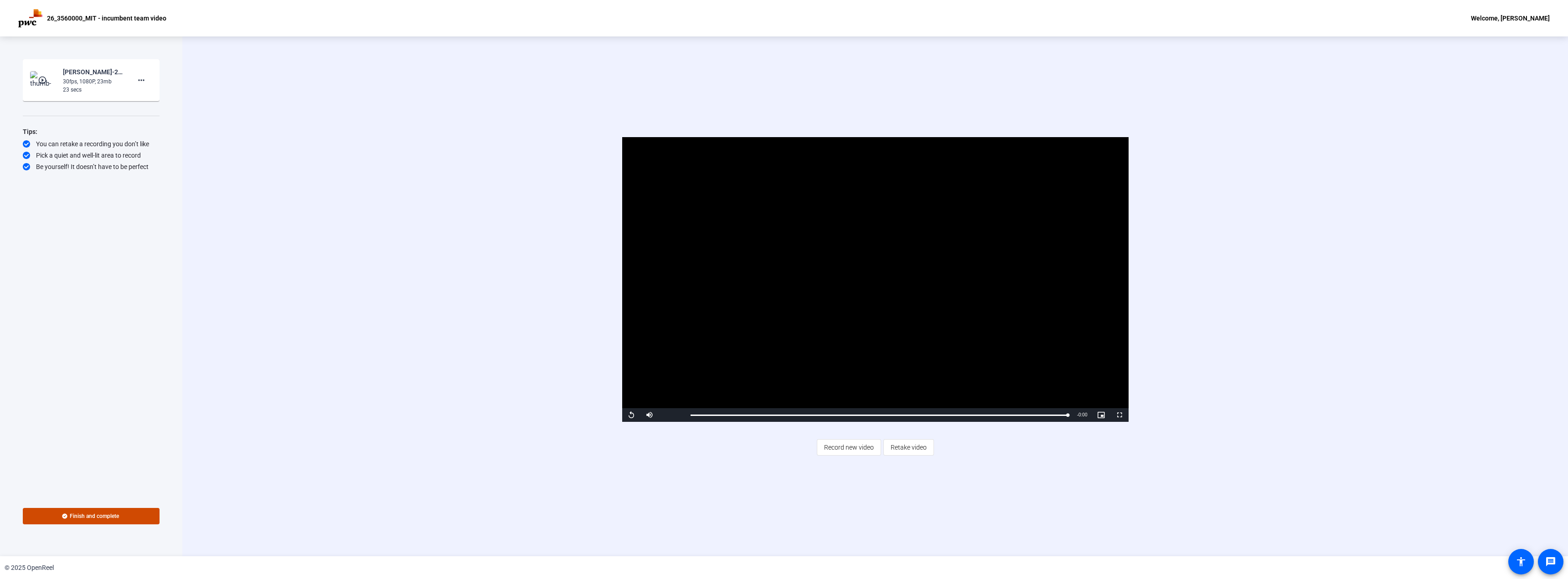
click at [804, 279] on video "Video Player" at bounding box center [875, 279] width 506 height 285
click at [102, 454] on span "Finish and complete" at bounding box center [94, 516] width 49 height 7
